Goal: Transaction & Acquisition: Purchase product/service

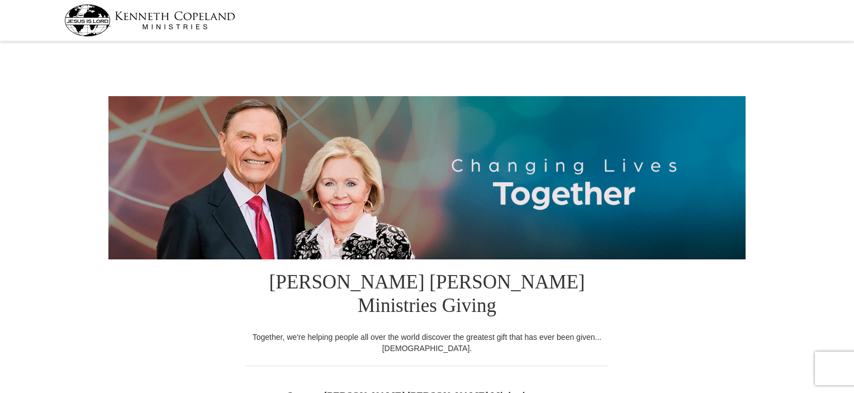
select select "AL"
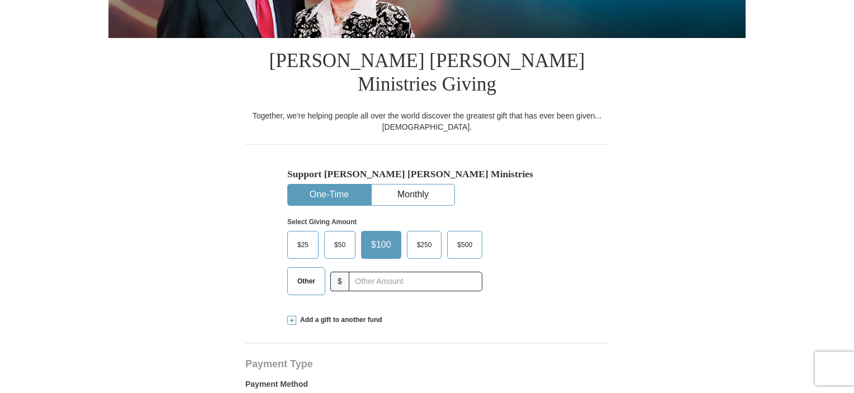
scroll to position [224, 0]
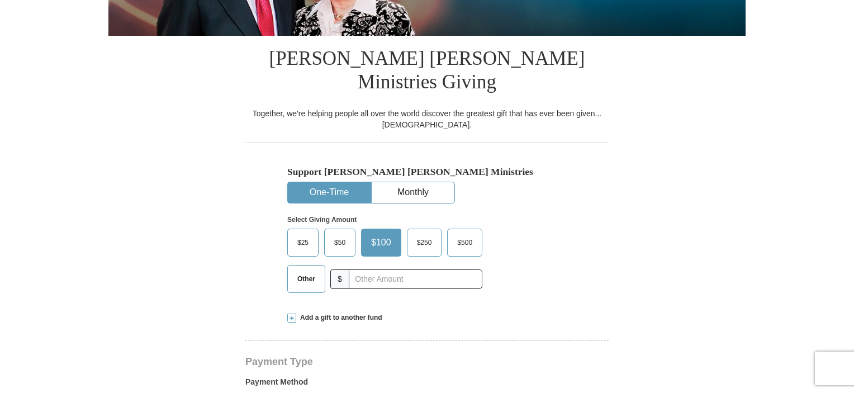
click at [347, 234] on span "$50" at bounding box center [340, 242] width 22 height 17
click at [0, 0] on input "$50" at bounding box center [0, 0] width 0 height 0
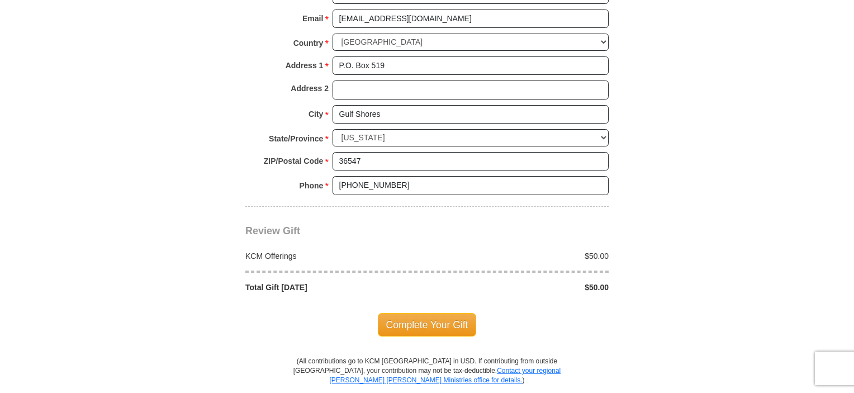
scroll to position [950, 0]
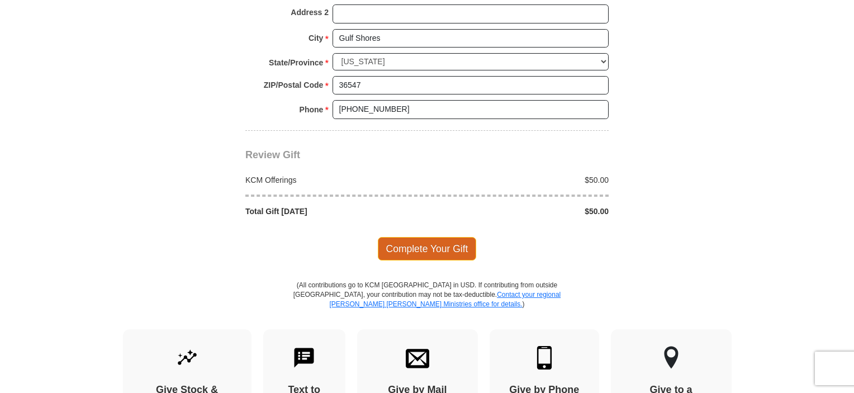
click at [432, 237] on span "Complete Your Gift" at bounding box center [427, 248] width 99 height 23
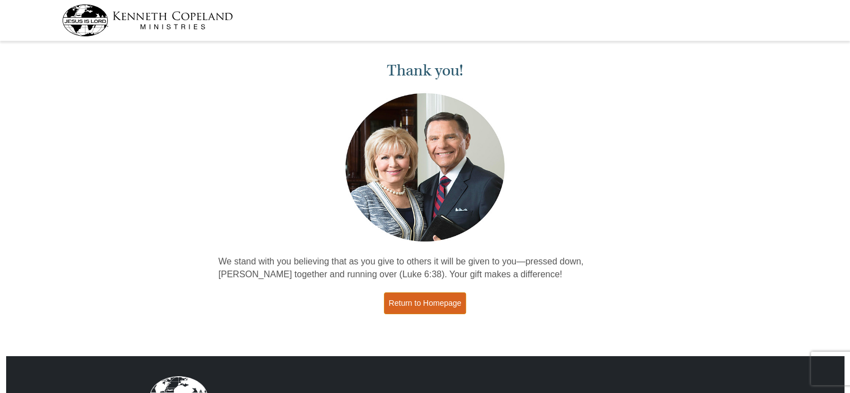
click at [427, 296] on link "Return to Homepage" at bounding box center [425, 303] width 83 height 22
